Goal: Find specific fact

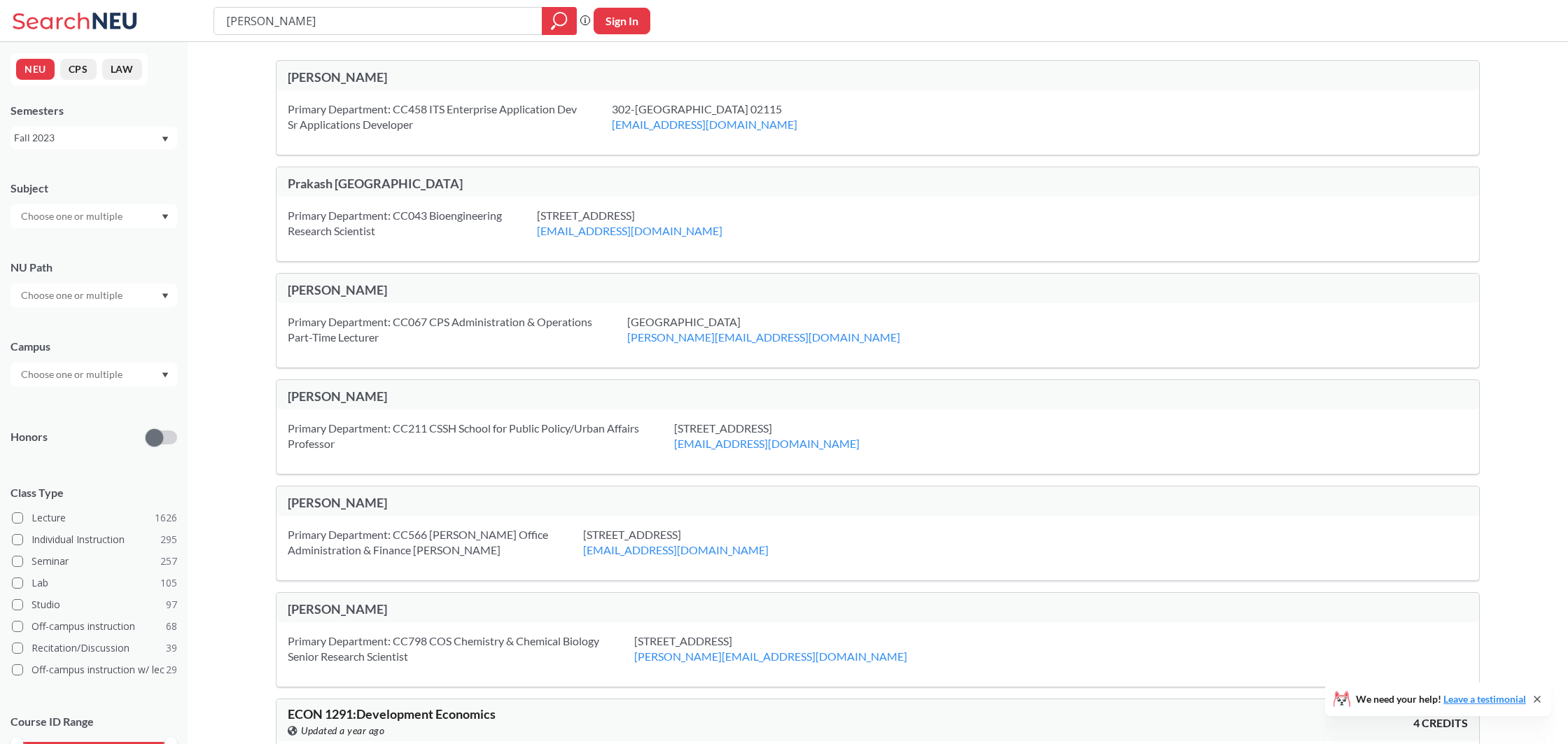
click at [308, 21] on input "[PERSON_NAME]" at bounding box center [378, 21] width 308 height 24
click at [307, 19] on input "[PERSON_NAME]" at bounding box center [378, 21] width 308 height 24
type input "Vadakapurapu"
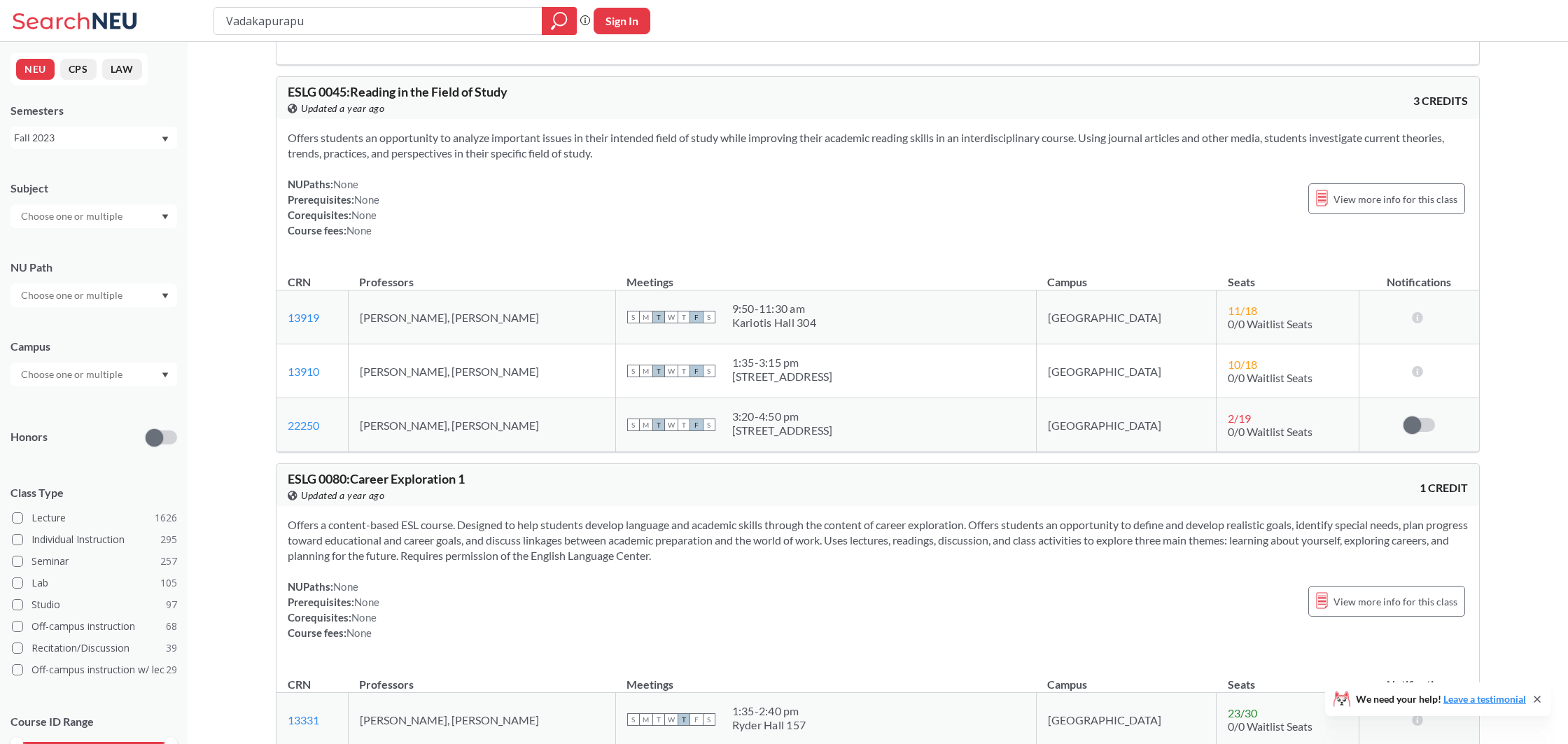
scroll to position [78, 0]
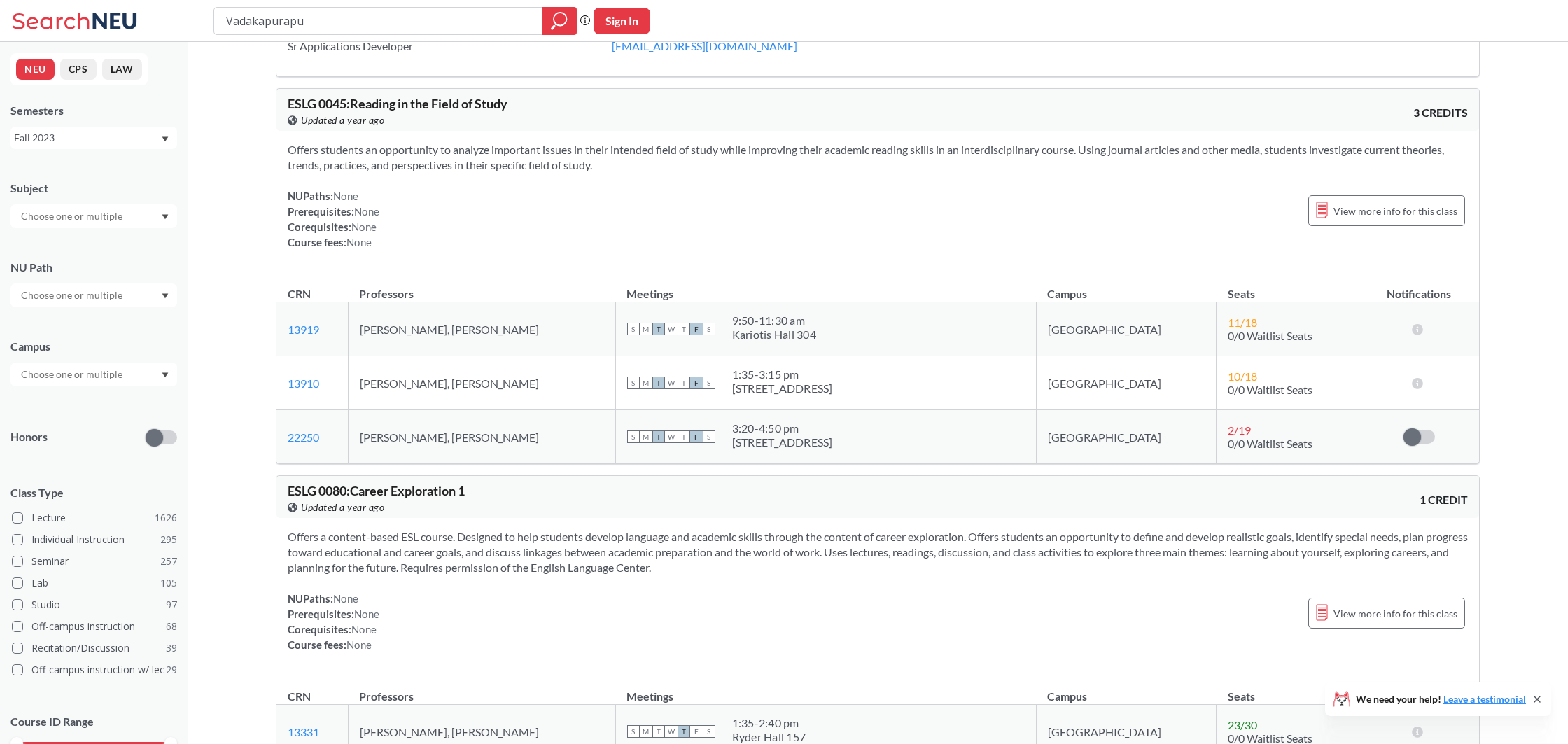
click at [79, 72] on button "CPS" at bounding box center [78, 69] width 36 height 21
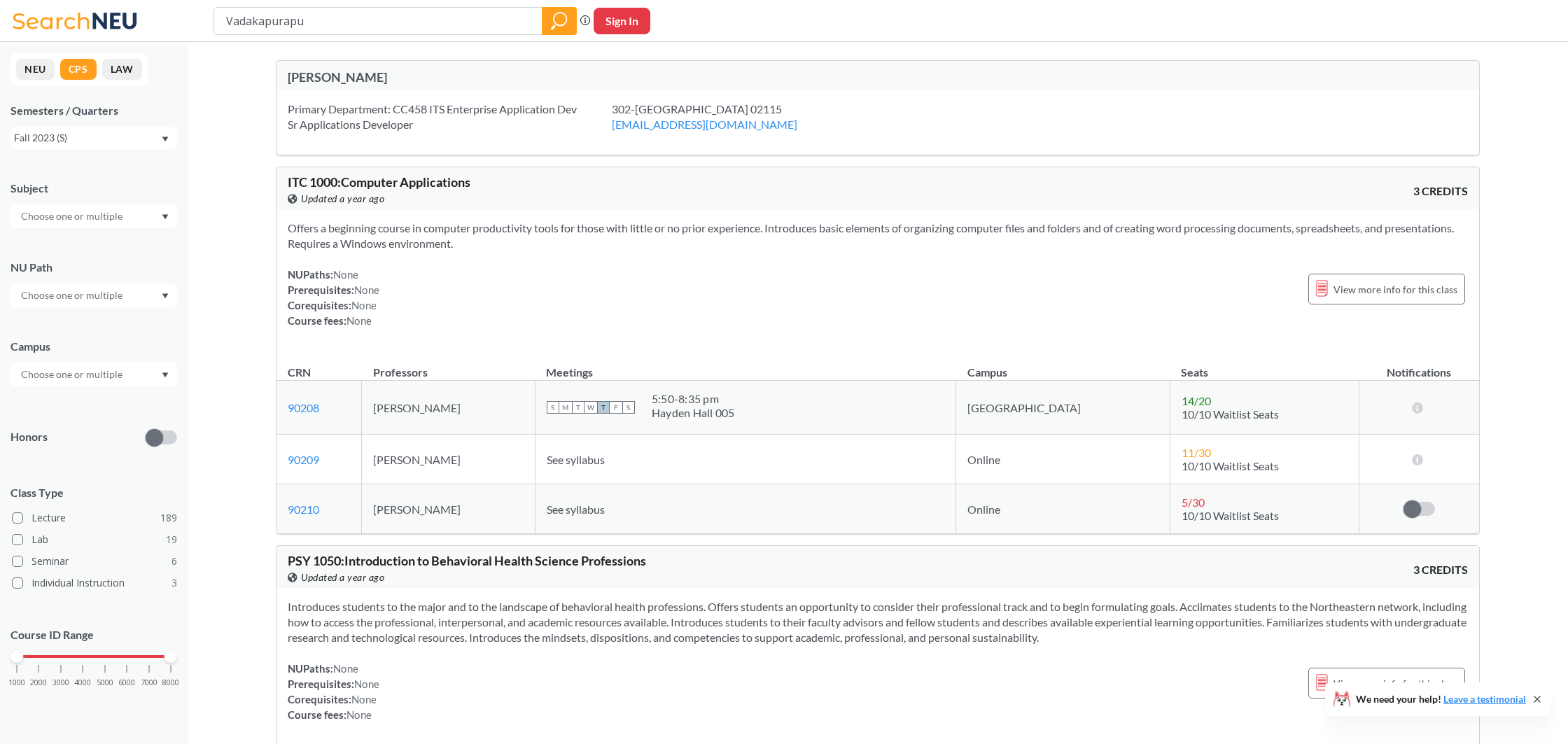
click at [130, 74] on button "LAW" at bounding box center [122, 69] width 40 height 21
